Goal: Find specific page/section: Find specific page/section

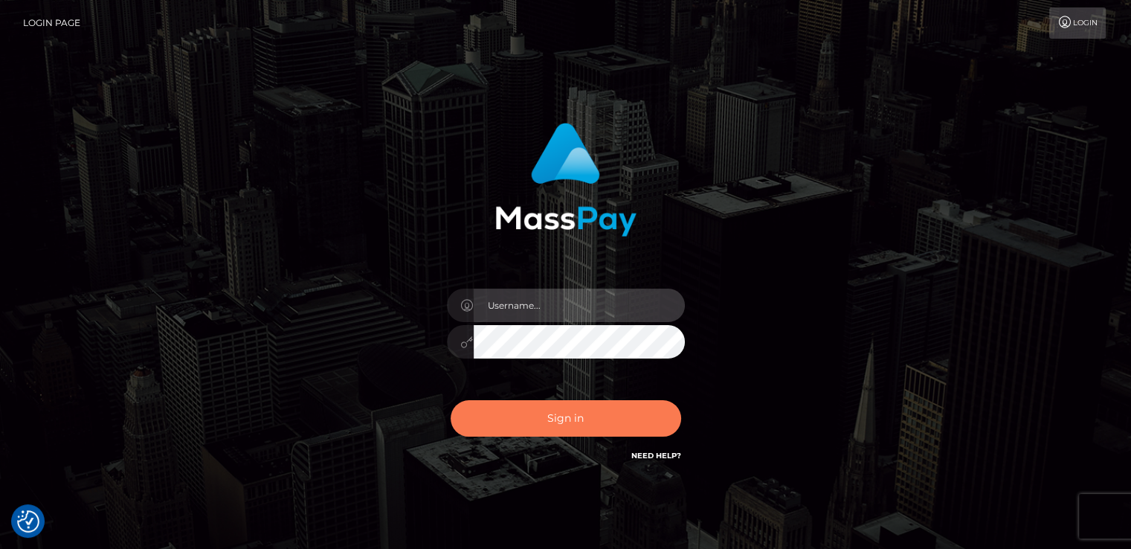
type input "catalinad"
click at [541, 426] on button "Sign in" at bounding box center [566, 418] width 231 height 36
type input "catalinad"
click at [547, 412] on button "Sign in" at bounding box center [566, 418] width 231 height 36
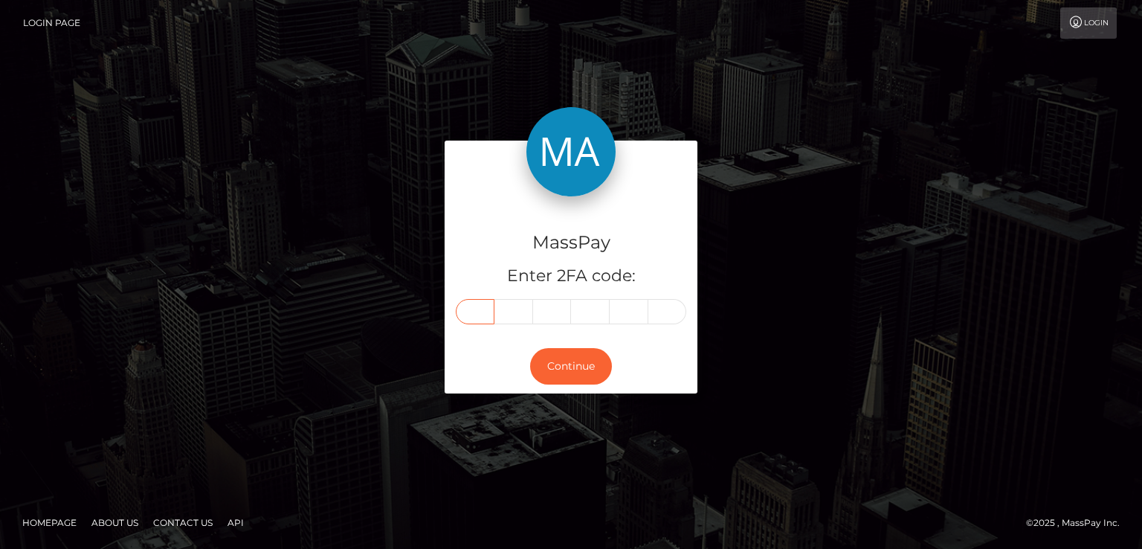
click at [482, 317] on input "text" at bounding box center [475, 311] width 39 height 25
type input "3"
type input "1"
type input "0"
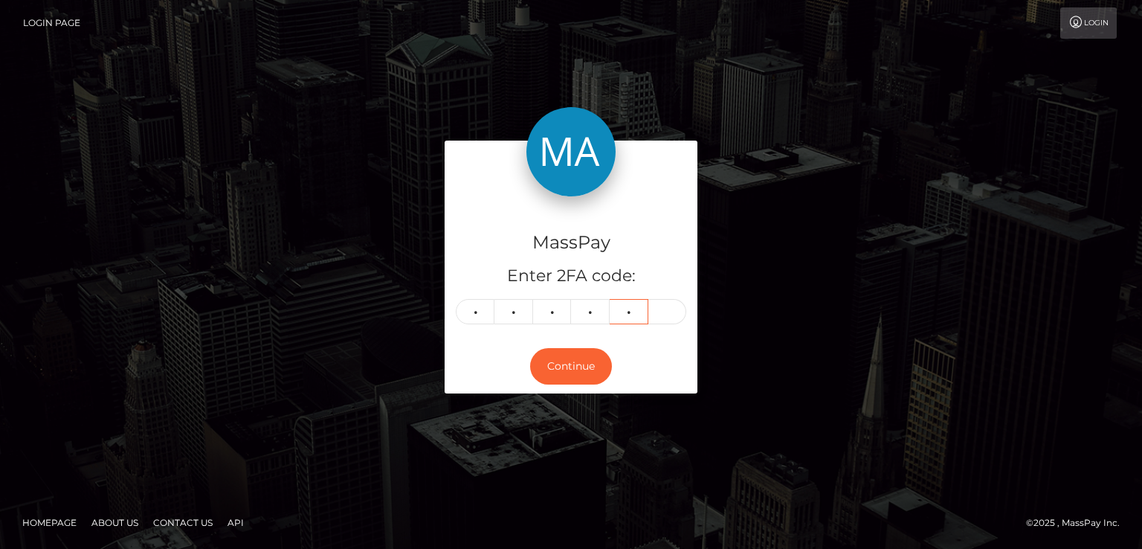
type input "9"
type input "2"
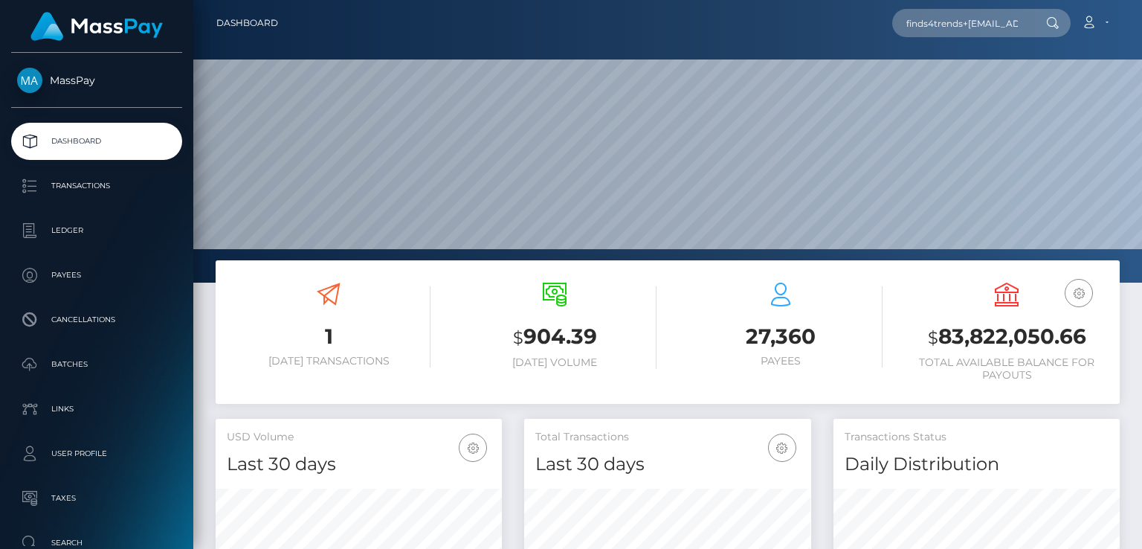
scroll to position [263, 286]
type input "finds4trends+[EMAIL_ADDRESS][DOMAIN_NAME]"
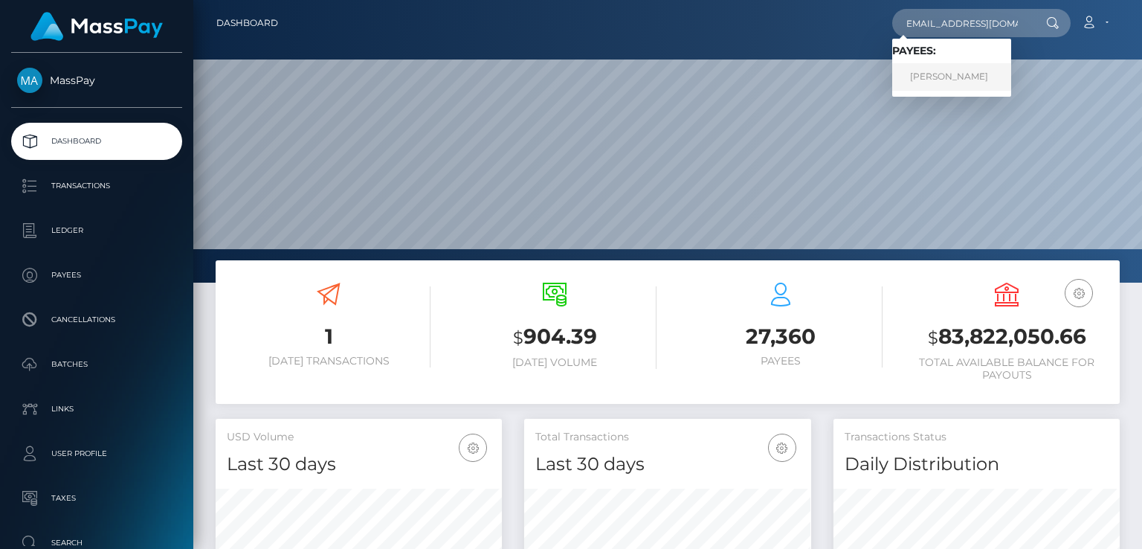
scroll to position [0, 0]
click at [945, 82] on link "Amanda Reid" at bounding box center [952, 77] width 119 height 28
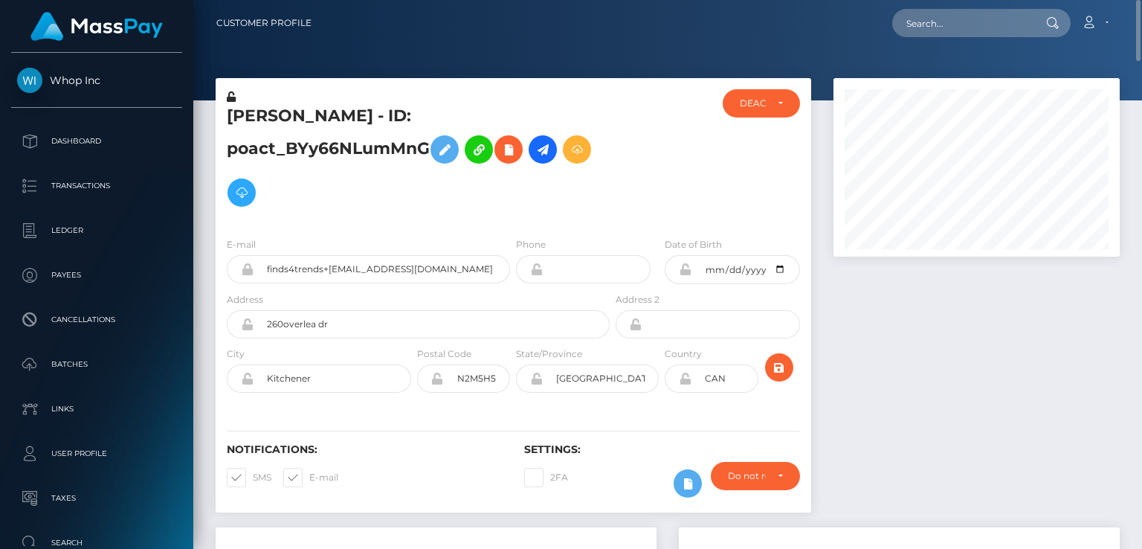
click at [359, 113] on h5 "[PERSON_NAME] - ID: poact_BYy66NLumMnG" at bounding box center [414, 159] width 375 height 109
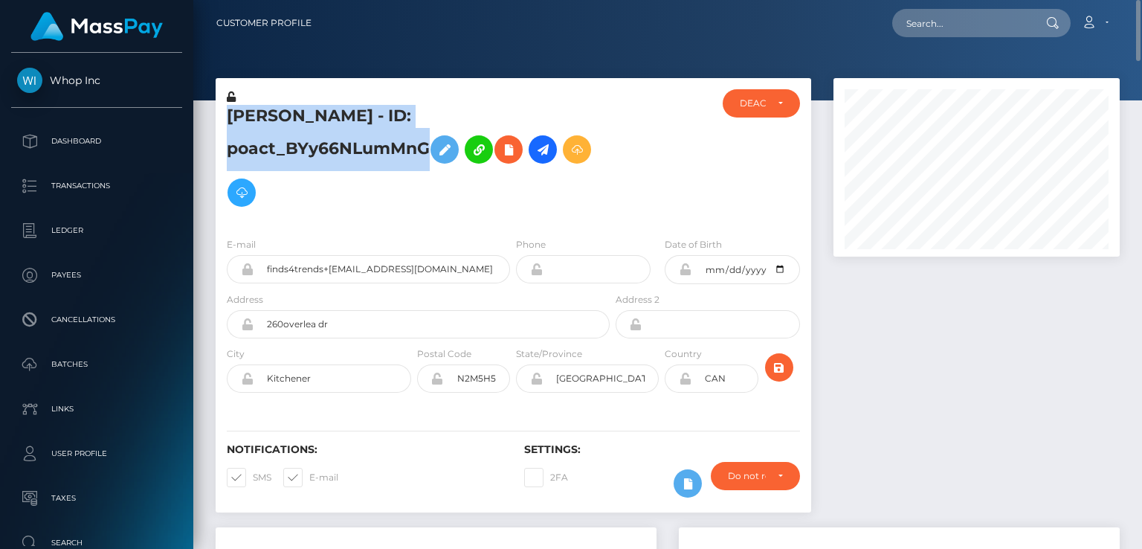
click at [359, 113] on h5 "[PERSON_NAME] - ID: poact_BYy66NLumMnG" at bounding box center [414, 159] width 375 height 109
copy h5 "[PERSON_NAME] - ID: poact_BYy66NLumMnG"
